Goal: Transaction & Acquisition: Purchase product/service

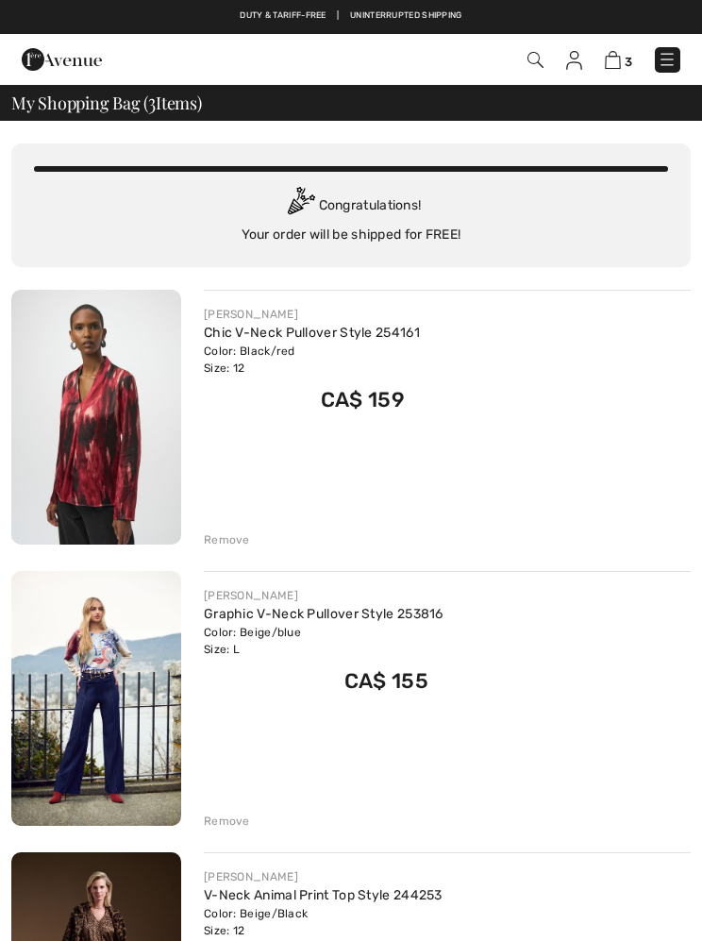
click at [580, 53] on img at bounding box center [574, 60] width 16 height 19
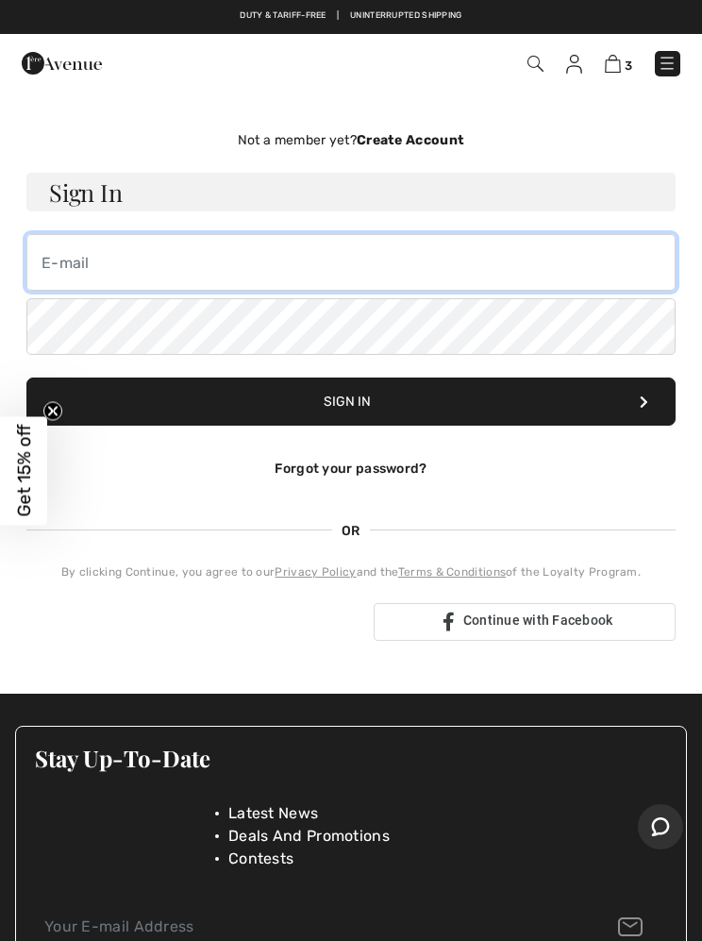
click at [77, 271] on input "email" at bounding box center [350, 262] width 649 height 57
type input "charringa@icloud.com"
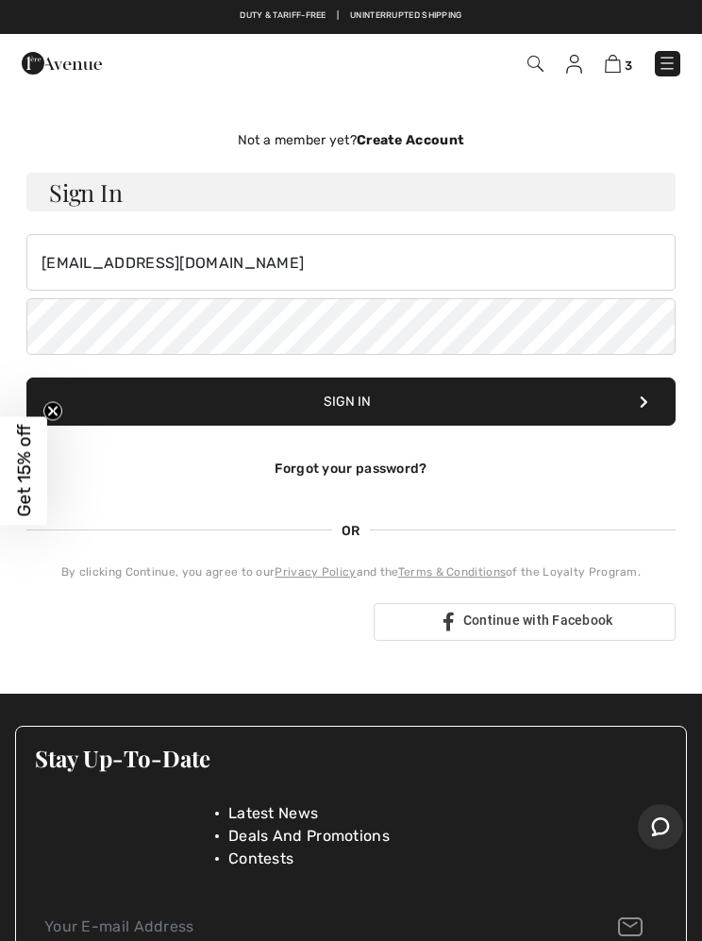
click at [406, 136] on strong "Create Account" at bounding box center [411, 140] width 108 height 16
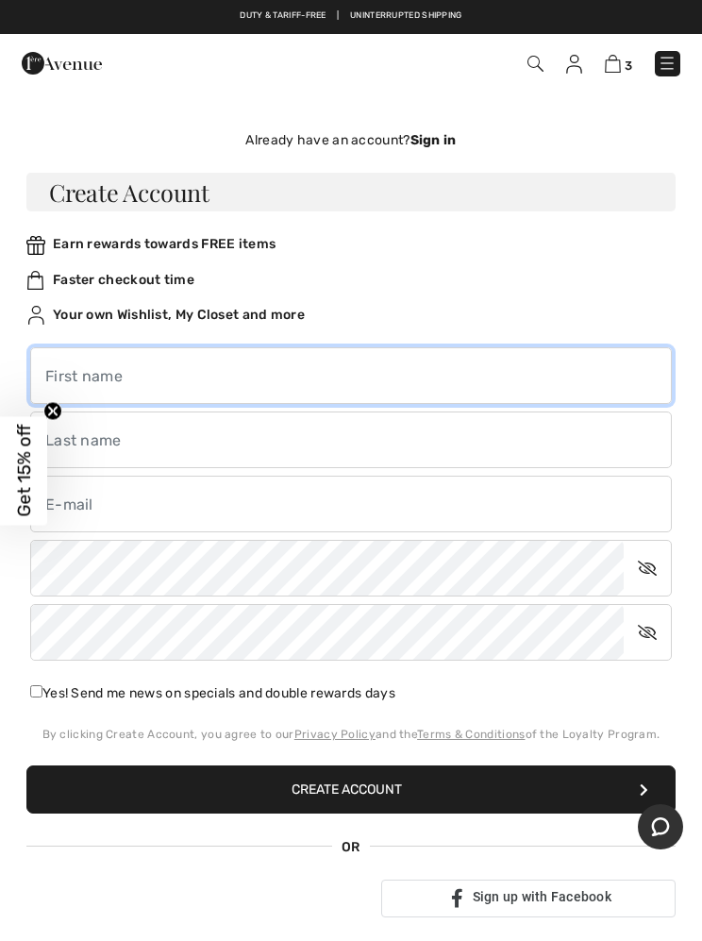
click at [174, 364] on input "text" at bounding box center [351, 375] width 642 height 57
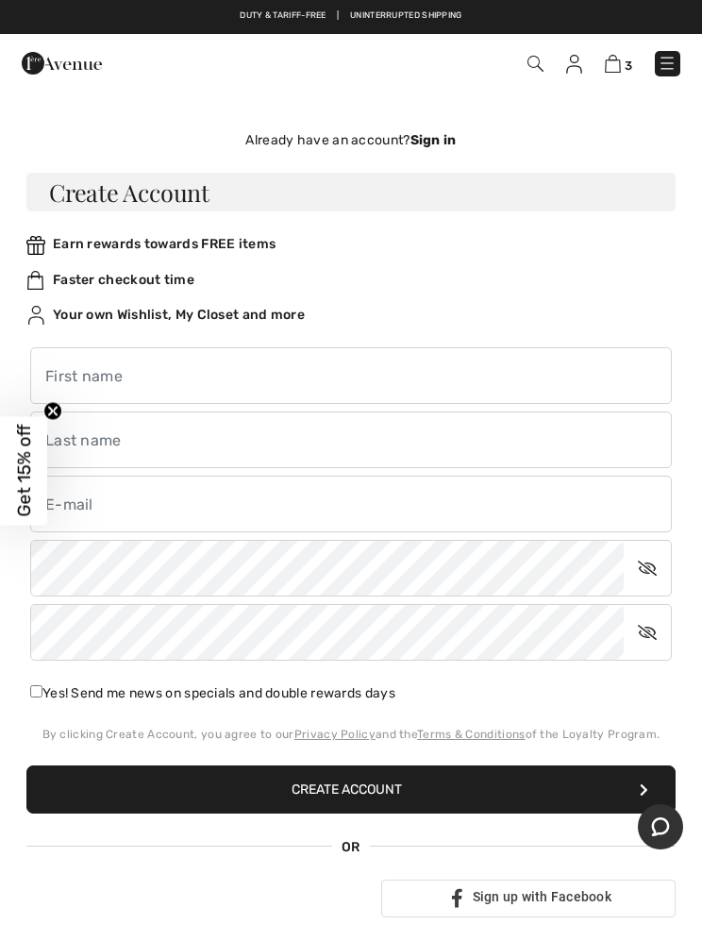
type input "Christina"
type input "harringa"
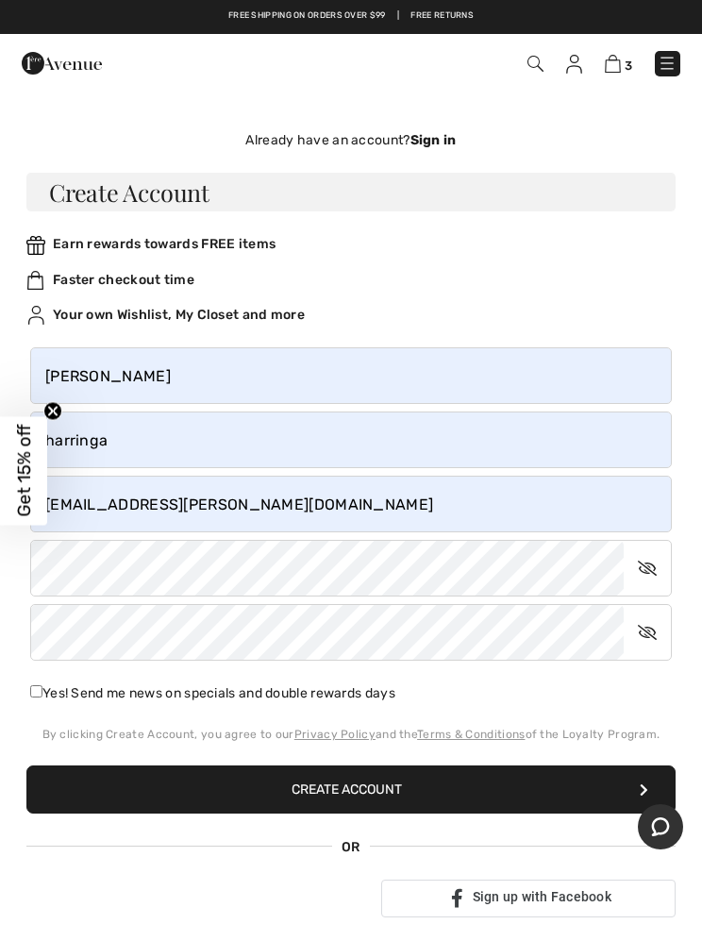
click at [213, 506] on input "charringa@shaw.ca" at bounding box center [351, 504] width 642 height 57
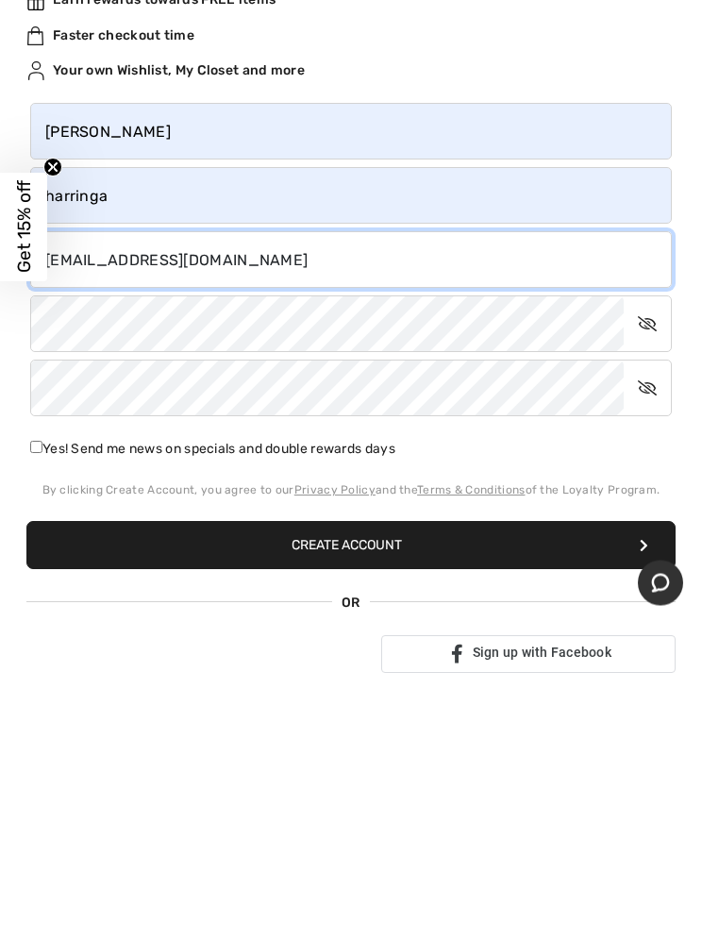
type input "charringa@icloud.com"
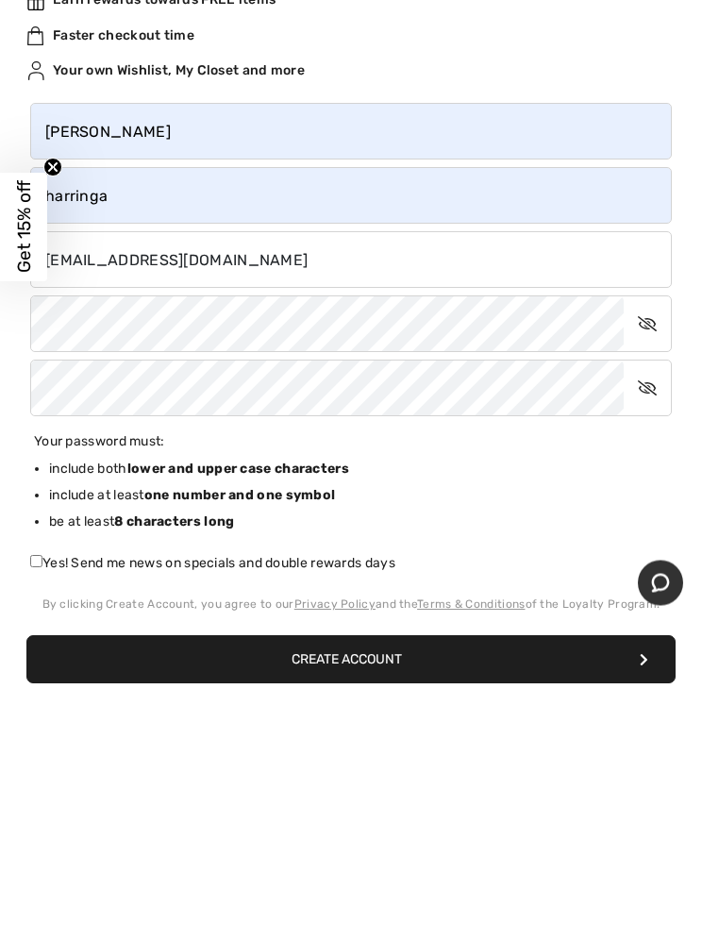
scroll to position [244, 0]
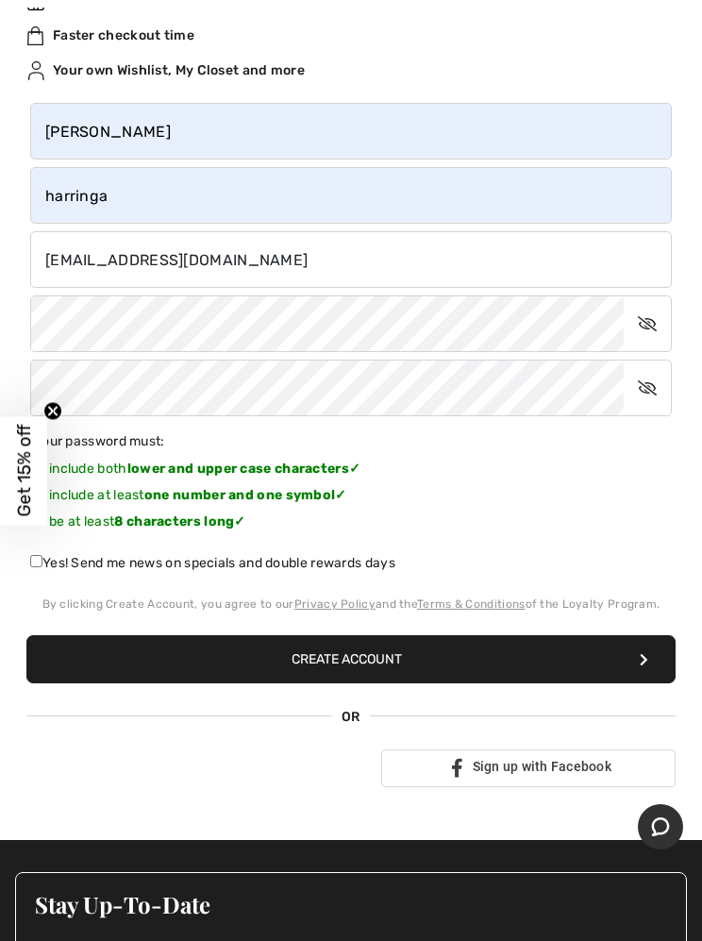
click at [392, 659] on button "Create Account" at bounding box center [350, 659] width 649 height 48
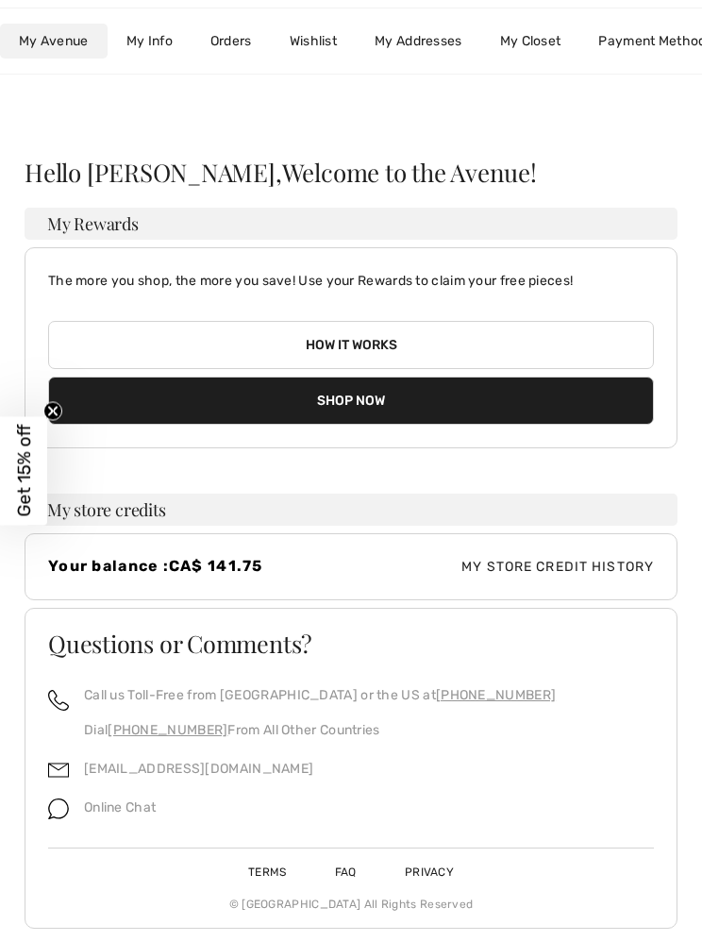
scroll to position [37, 0]
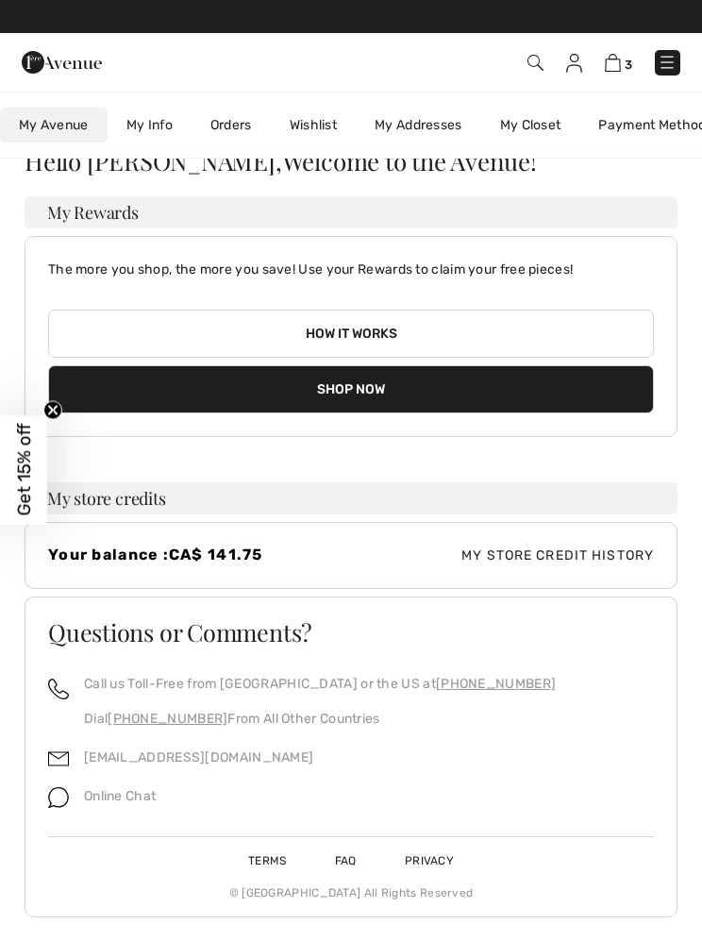
click at [368, 381] on button "Shop Now" at bounding box center [351, 390] width 606 height 48
click at [362, 392] on button "Shop Now" at bounding box center [351, 390] width 606 height 48
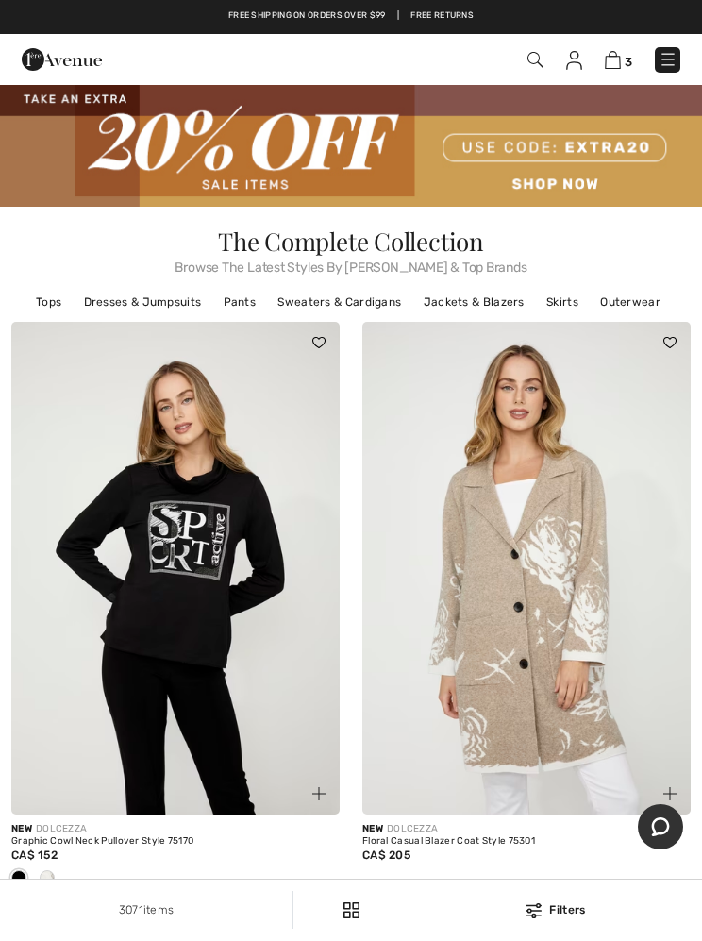
click at [612, 57] on img at bounding box center [613, 60] width 16 height 18
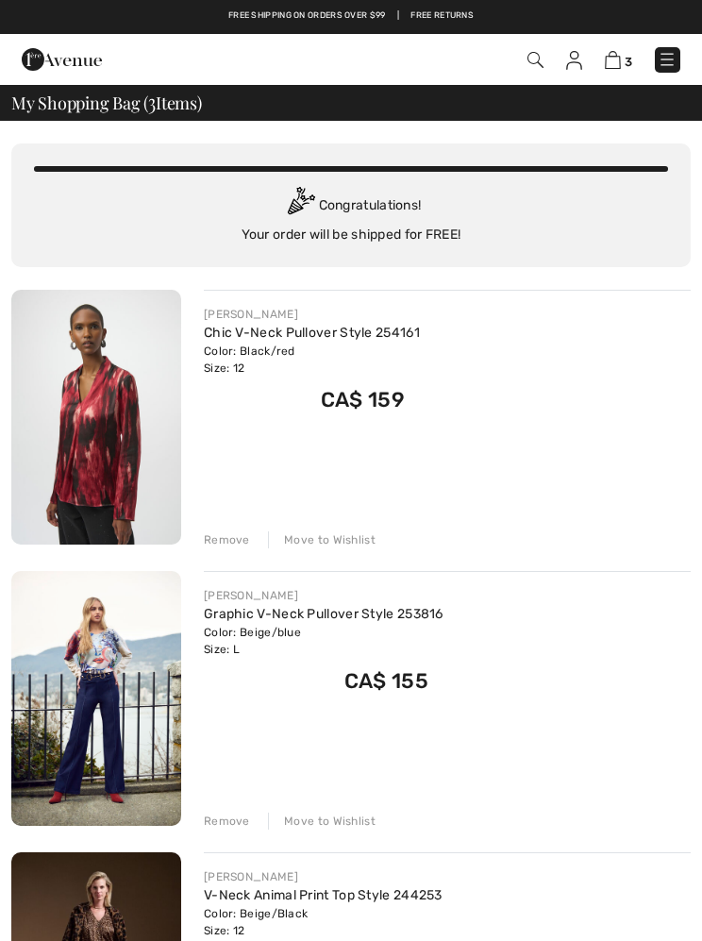
click at [110, 657] on img at bounding box center [96, 698] width 170 height 255
click at [102, 670] on img at bounding box center [96, 698] width 170 height 255
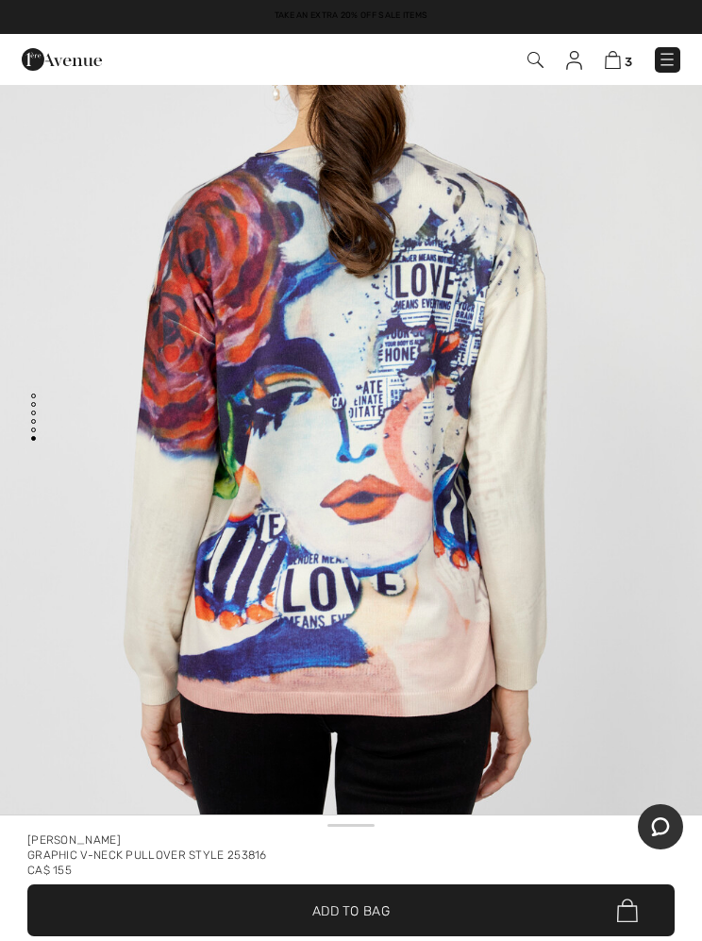
click at [619, 533] on img "5 / 5" at bounding box center [351, 395] width 702 height 1053
click at [606, 61] on img at bounding box center [613, 60] width 16 height 18
click at [617, 59] on img at bounding box center [613, 60] width 16 height 18
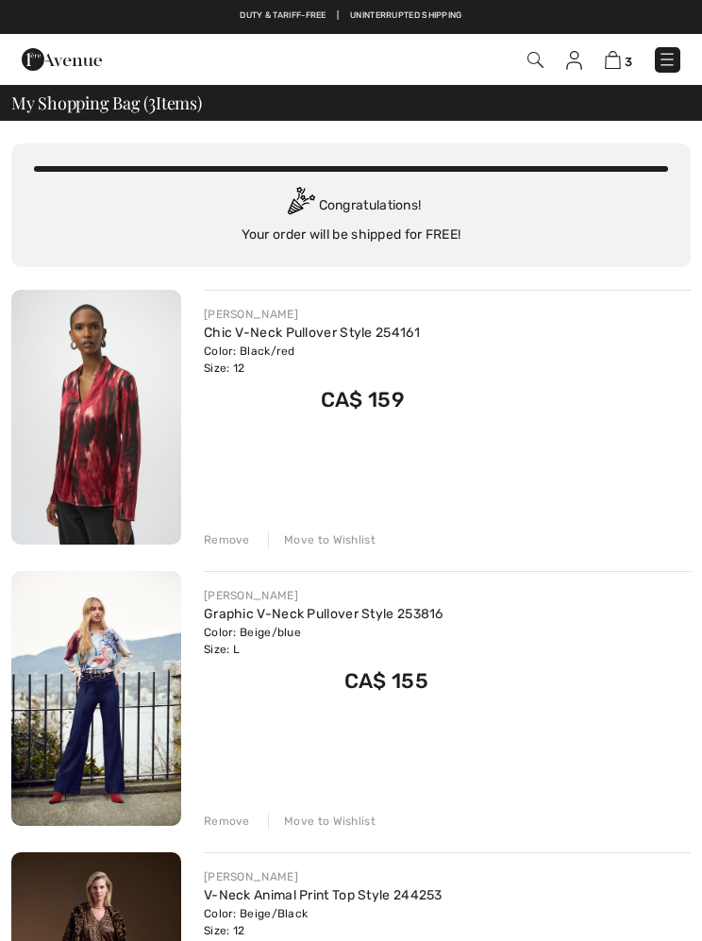
click at [323, 536] on div "Move to Wishlist" at bounding box center [322, 539] width 108 height 17
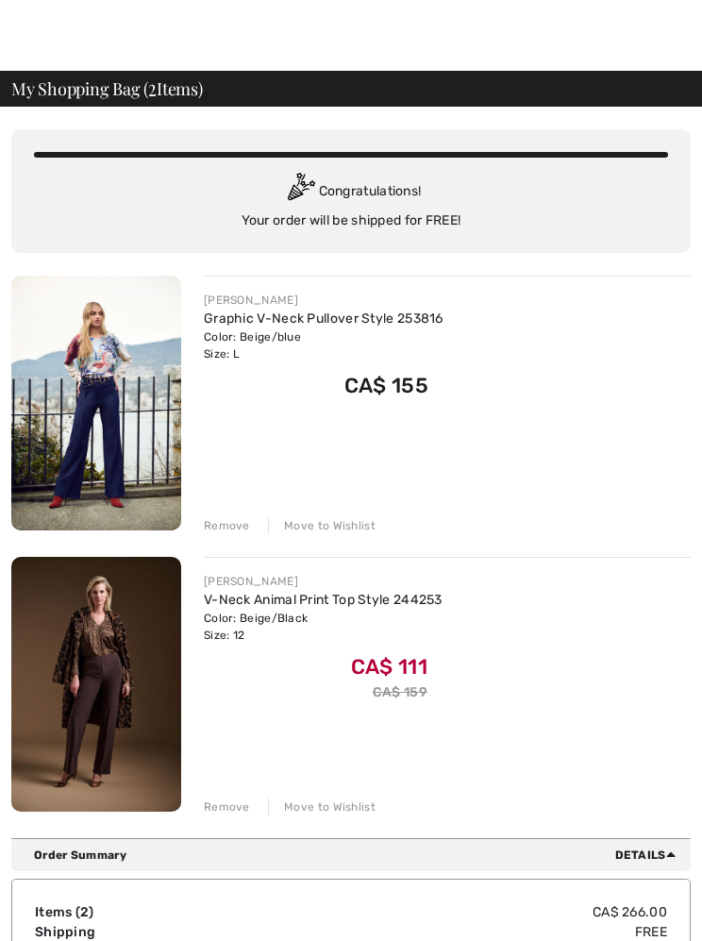
scroll to position [25, 0]
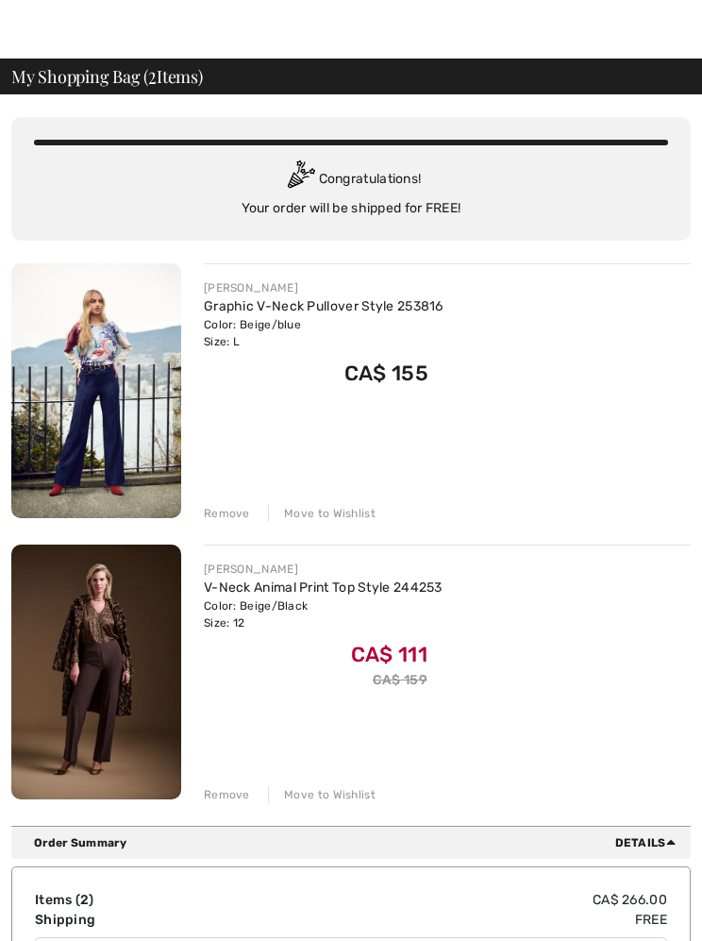
click at [315, 794] on div "Move to Wishlist" at bounding box center [322, 795] width 108 height 17
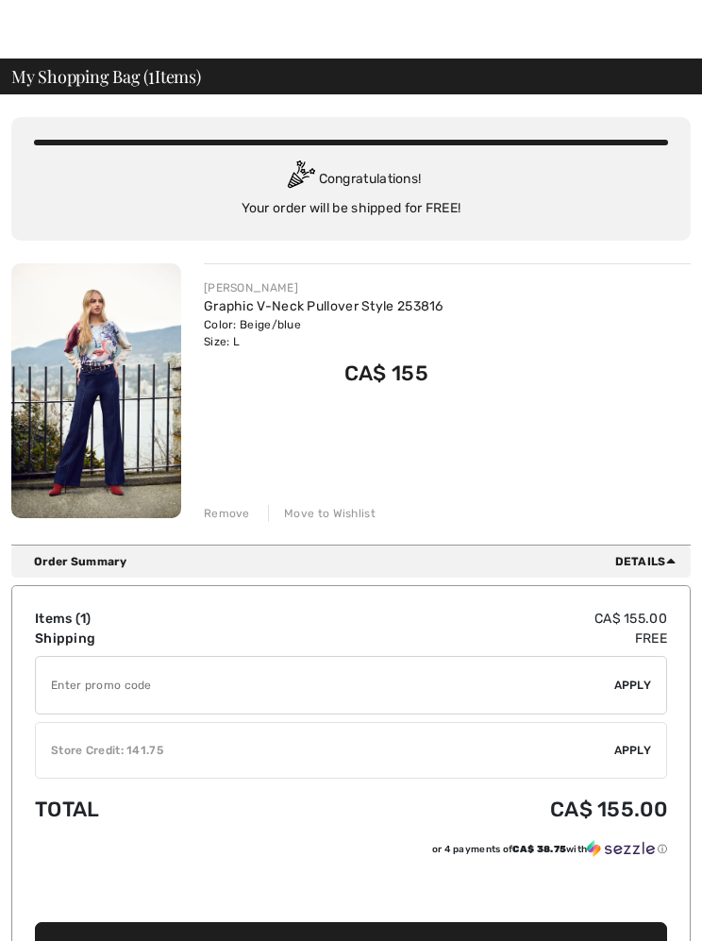
click at [351, 940] on span "Proceed to Shipping" at bounding box center [347, 946] width 142 height 16
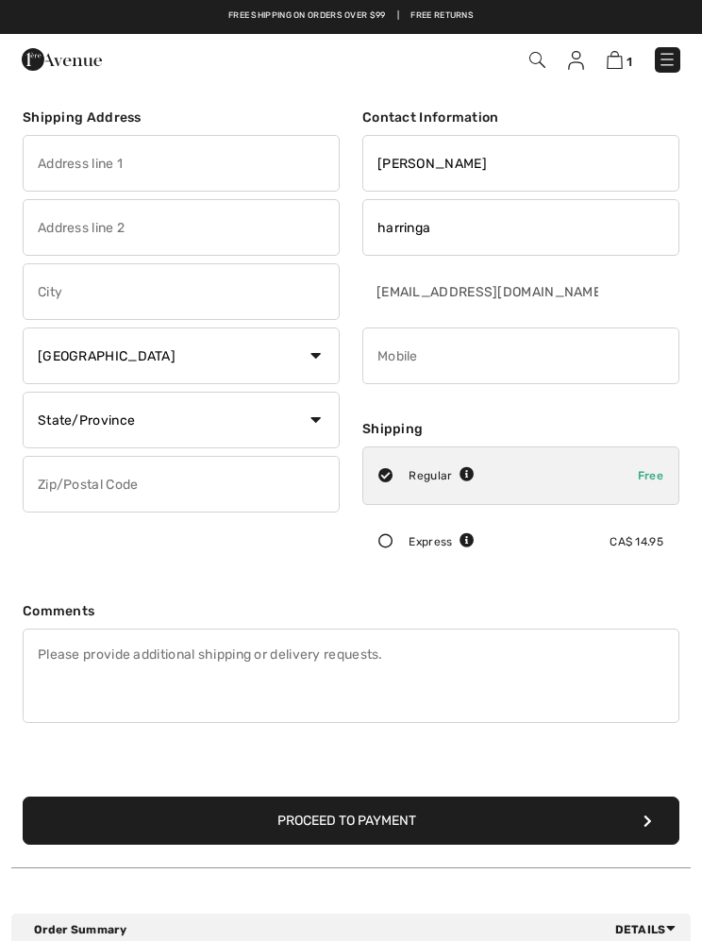
click at [381, 814] on button "Proceed to Payment" at bounding box center [351, 820] width 657 height 48
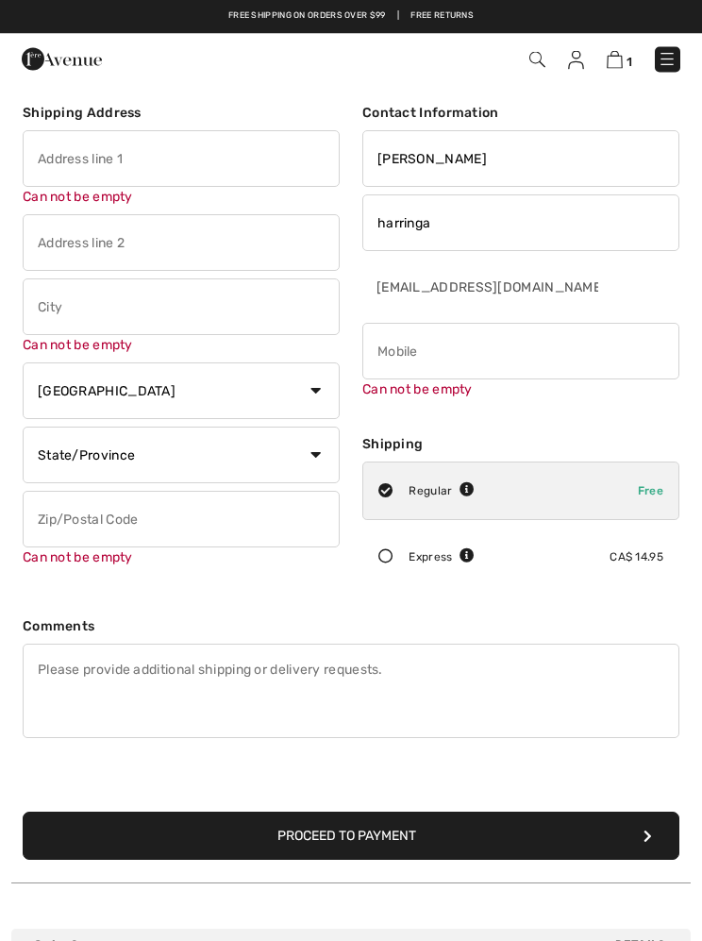
scroll to position [8, 0]
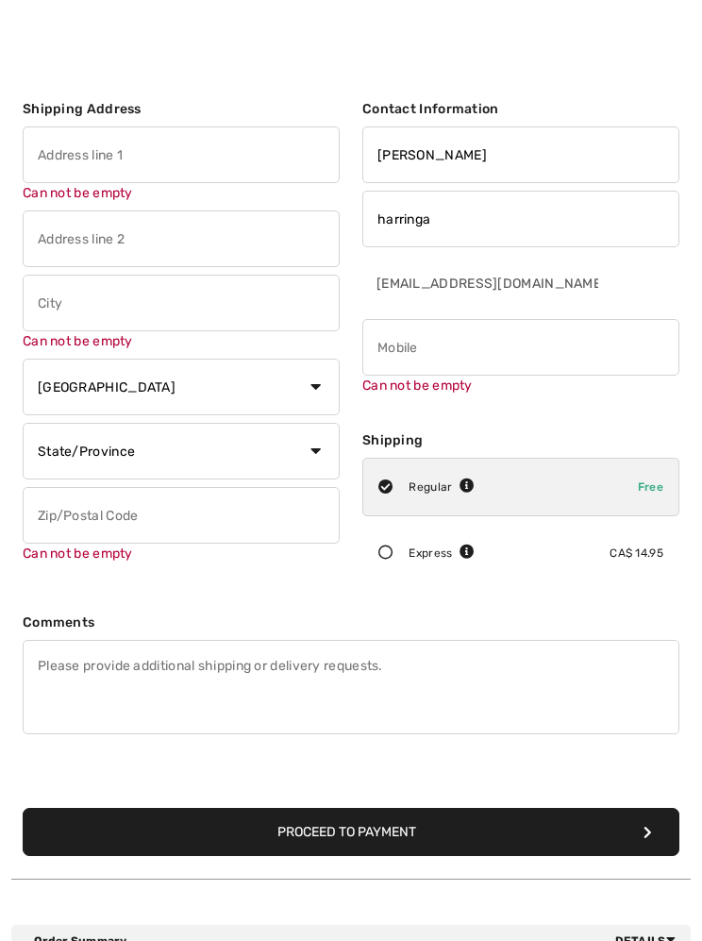
click at [102, 161] on input "text" at bounding box center [181, 154] width 317 height 57
type input "[STREET_ADDRESS][PERSON_NAME]"
type input "[GEOGRAPHIC_DATA]"
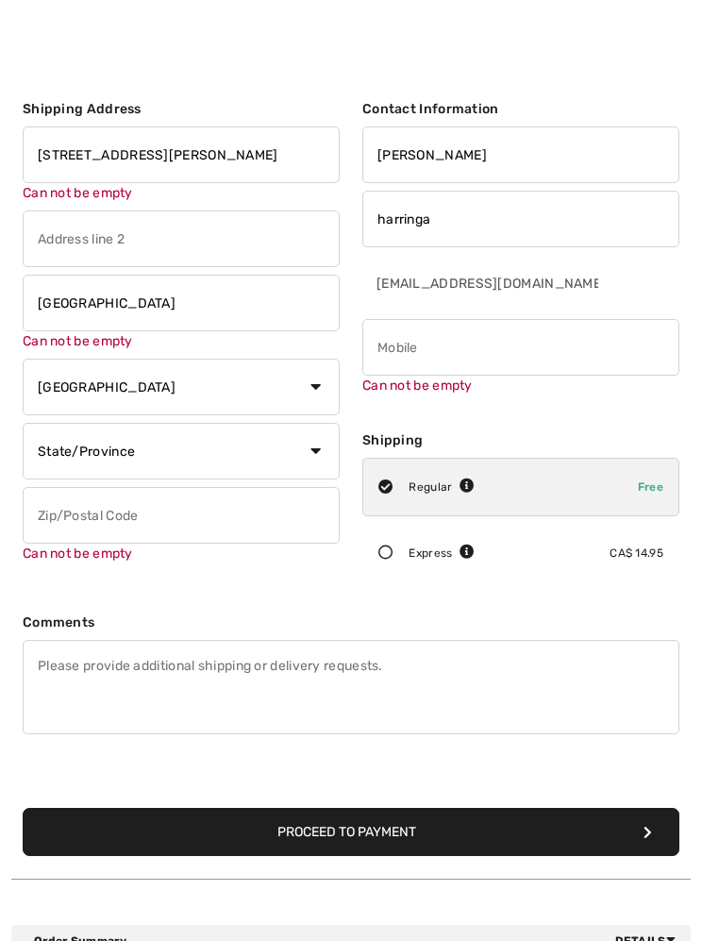
type input "V9P2K4"
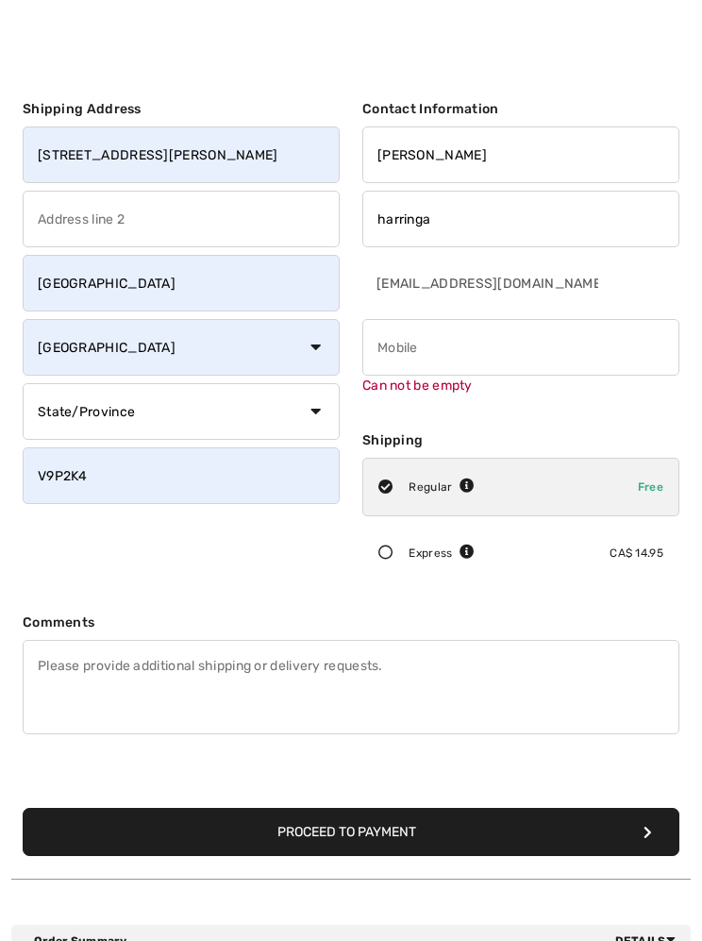
type input "2505868860"
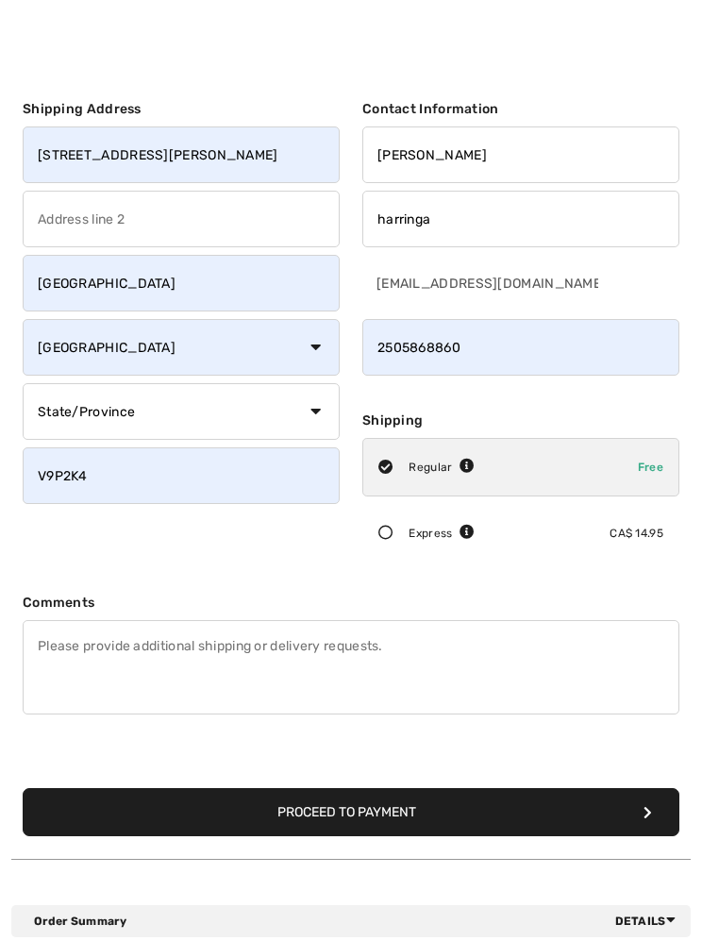
click at [305, 414] on select "State/Province [GEOGRAPHIC_DATA] [GEOGRAPHIC_DATA] [GEOGRAPHIC_DATA] [GEOGRAPHI…" at bounding box center [181, 411] width 317 height 57
select select "BC"
click at [402, 807] on button "Proceed to Payment" at bounding box center [351, 812] width 657 height 48
click at [645, 816] on icon "submit" at bounding box center [647, 812] width 8 height 13
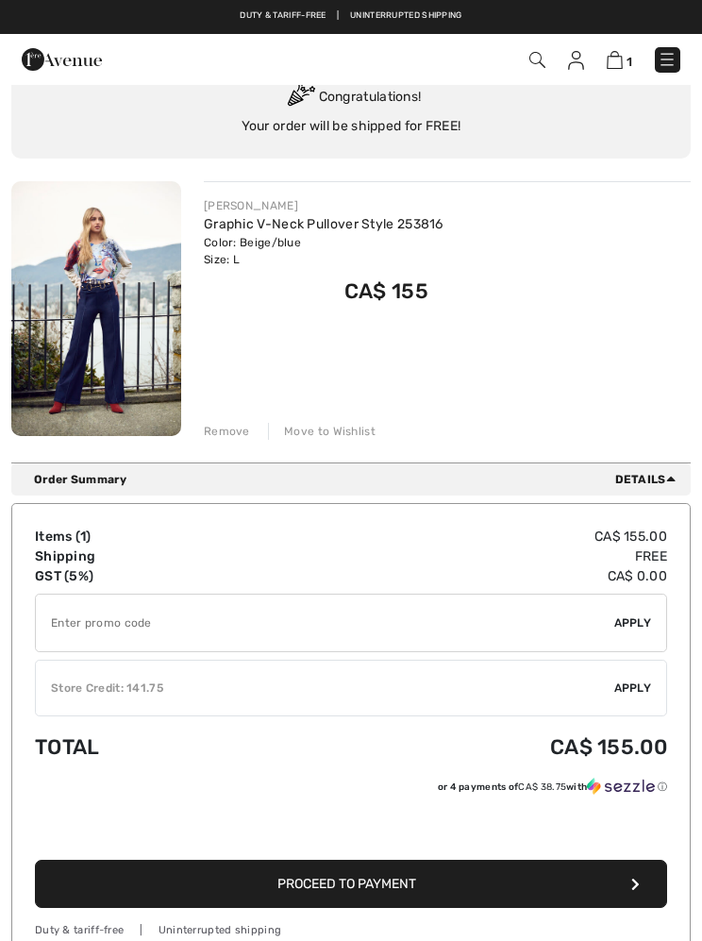
click at [628, 693] on span "Apply" at bounding box center [633, 687] width 38 height 17
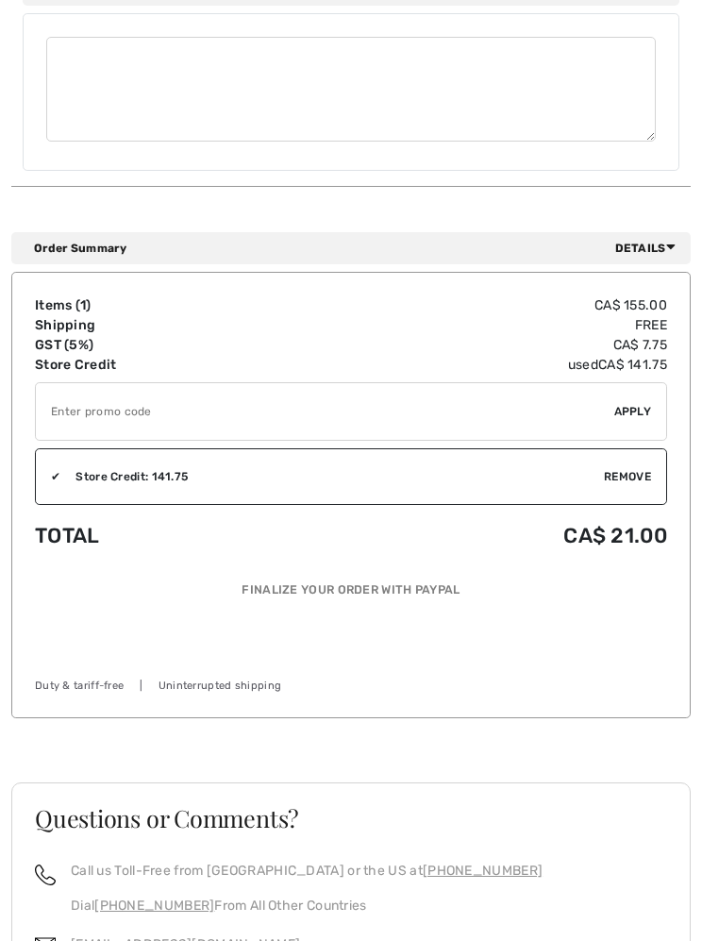
scroll to position [1515, 0]
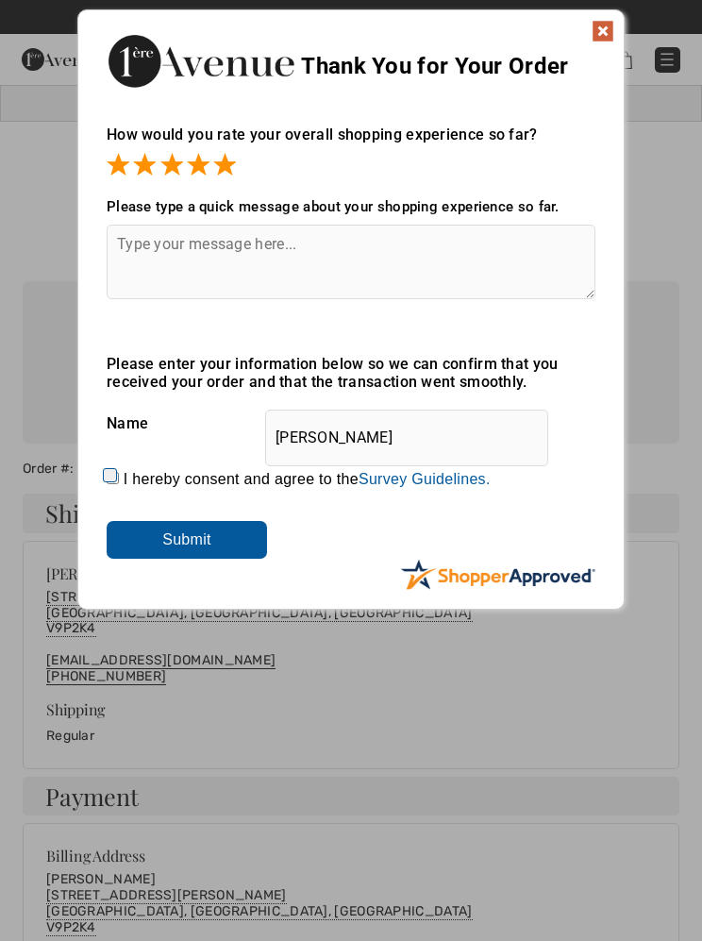
click at [608, 23] on img at bounding box center [603, 31] width 23 height 23
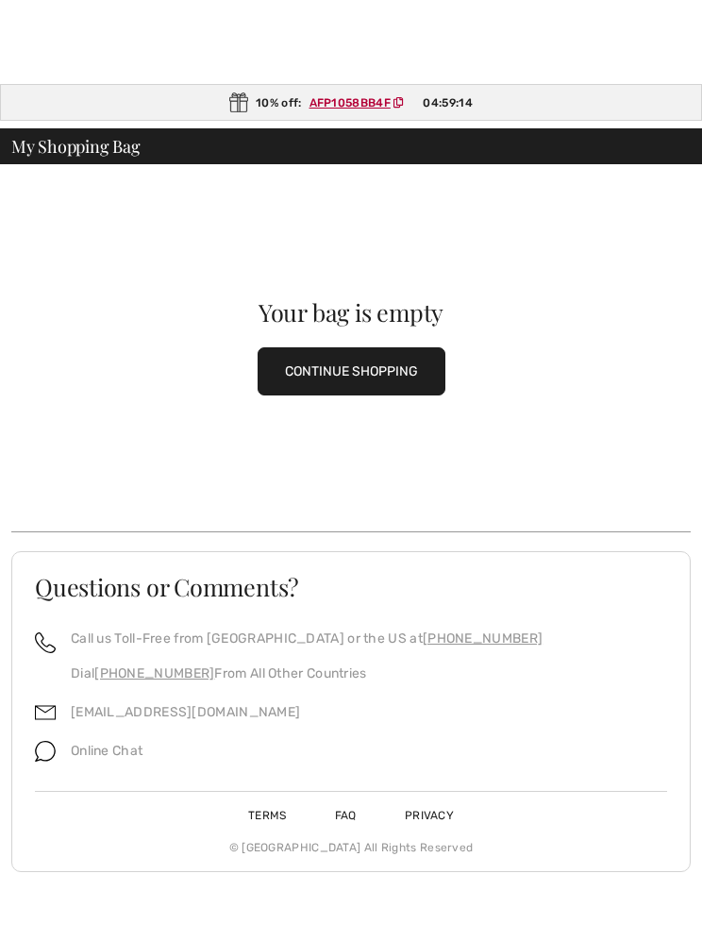
scroll to position [1, 0]
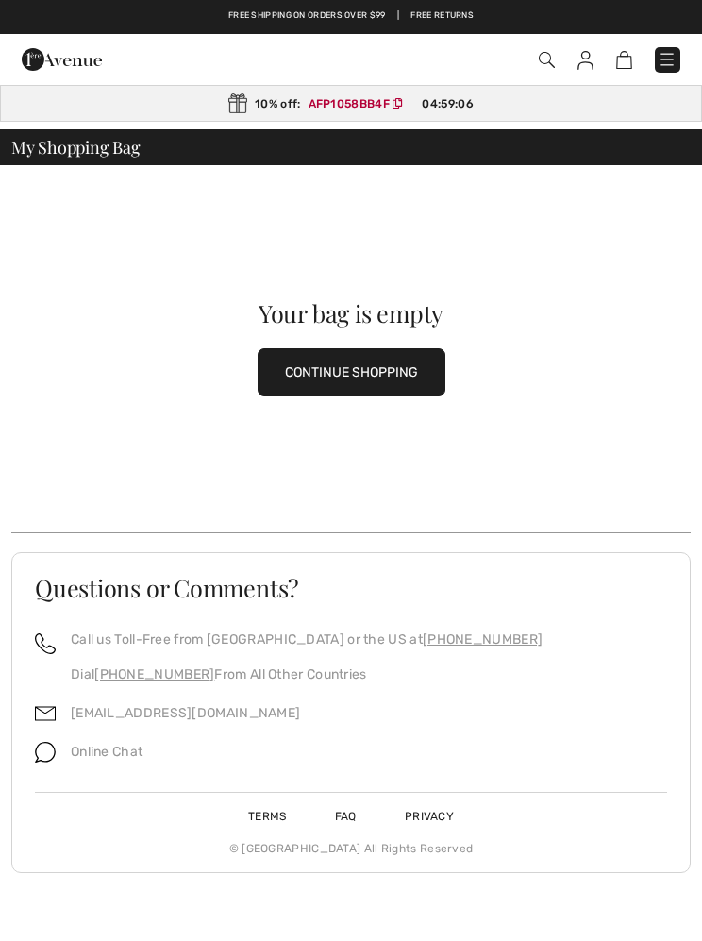
click at [344, 103] on ins "AFP1058BB4F" at bounding box center [349, 103] width 81 height 13
click at [347, 92] on div "10% off: AFP1058BB4F 04:59:05" at bounding box center [351, 103] width 702 height 37
click at [345, 97] on ins "AFP1058BB4F" at bounding box center [348, 103] width 81 height 13
click at [363, 380] on button "CONTINUE SHOPPING" at bounding box center [352, 372] width 188 height 48
click at [358, 104] on ins "AFP1058BB4F" at bounding box center [348, 103] width 81 height 13
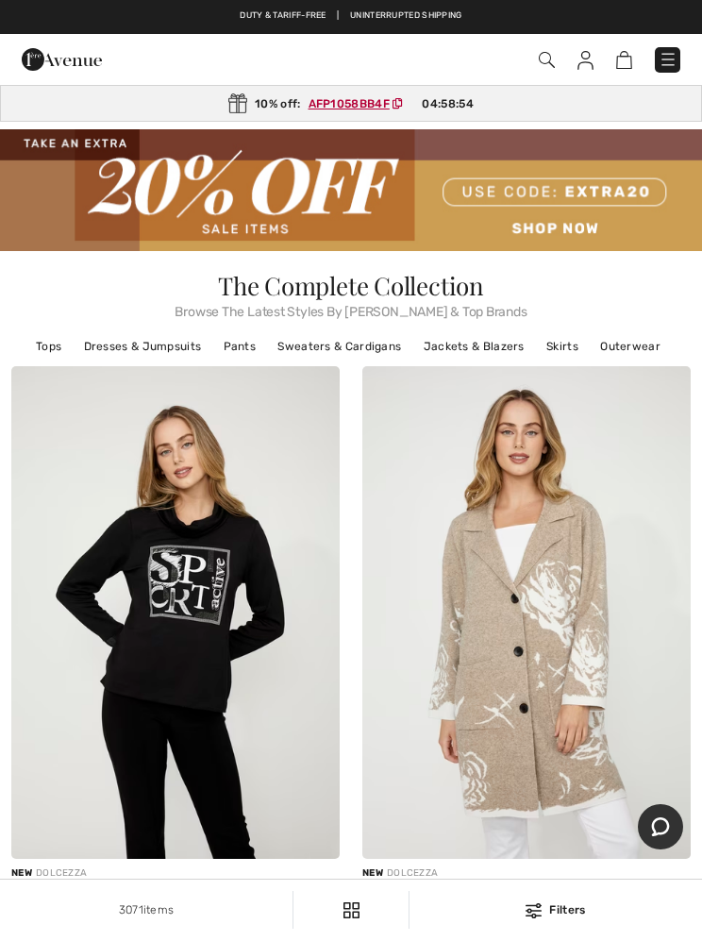
click at [348, 106] on ins "AFP1058BB4F" at bounding box center [349, 103] width 81 height 13
click at [622, 56] on img at bounding box center [624, 60] width 16 height 18
click at [622, 68] on img at bounding box center [624, 60] width 16 height 18
click at [625, 58] on img at bounding box center [624, 60] width 16 height 18
click at [625, 60] on img at bounding box center [624, 60] width 16 height 18
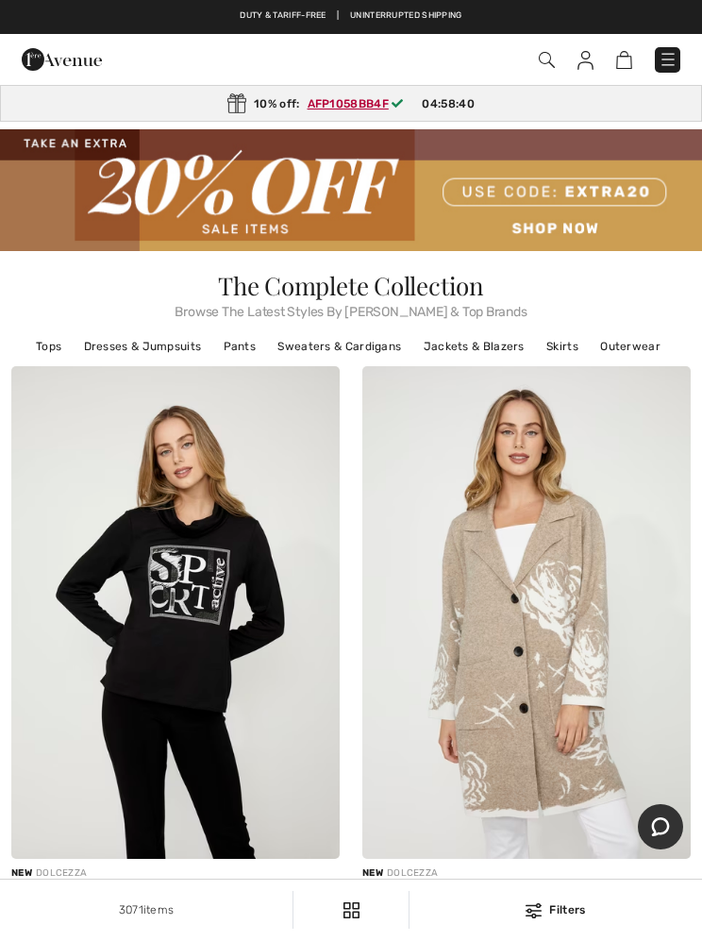
click at [360, 101] on ins "AFP1058BB4F" at bounding box center [348, 103] width 81 height 13
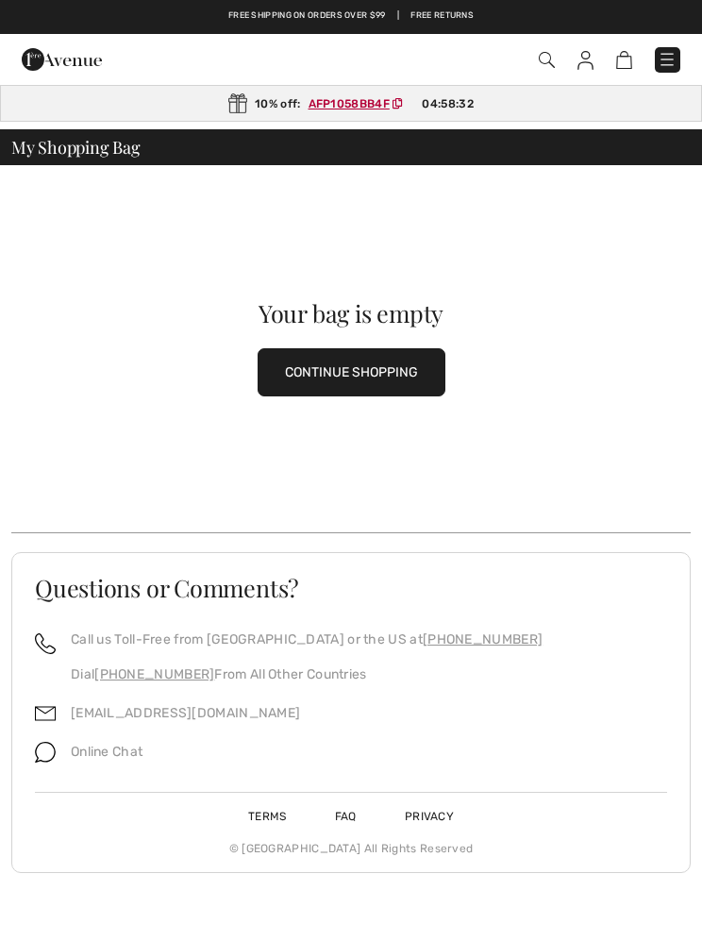
click at [353, 367] on button "CONTINUE SHOPPING" at bounding box center [352, 372] width 188 height 48
